Goal: Find specific page/section: Find specific page/section

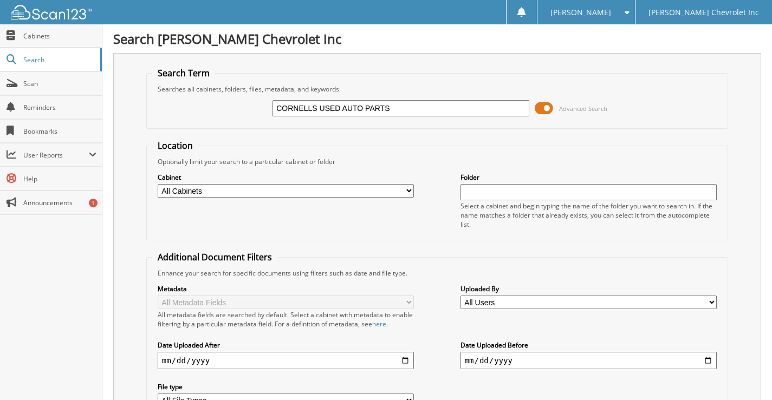
type input "CORNELLS USED AUTO PARTS"
click at [549, 109] on span at bounding box center [544, 108] width 18 height 16
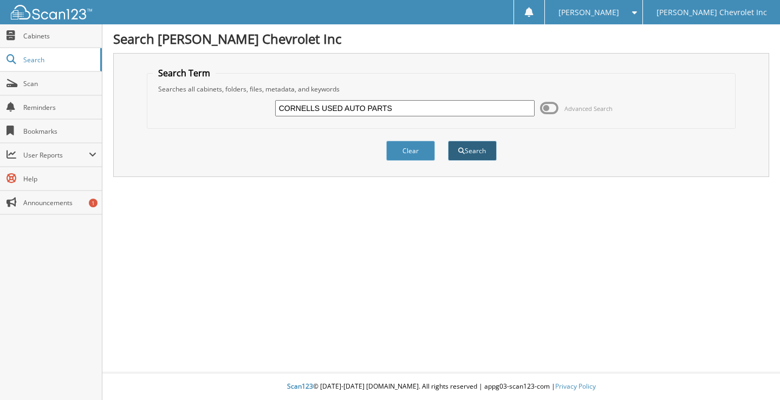
click at [458, 149] on span "submit" at bounding box center [461, 151] width 7 height 7
